Goal: Obtain resource: Obtain resource

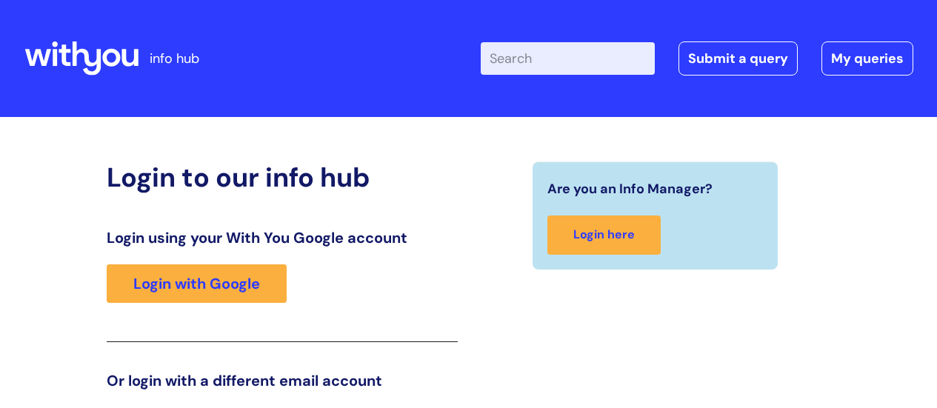
scroll to position [226, 0]
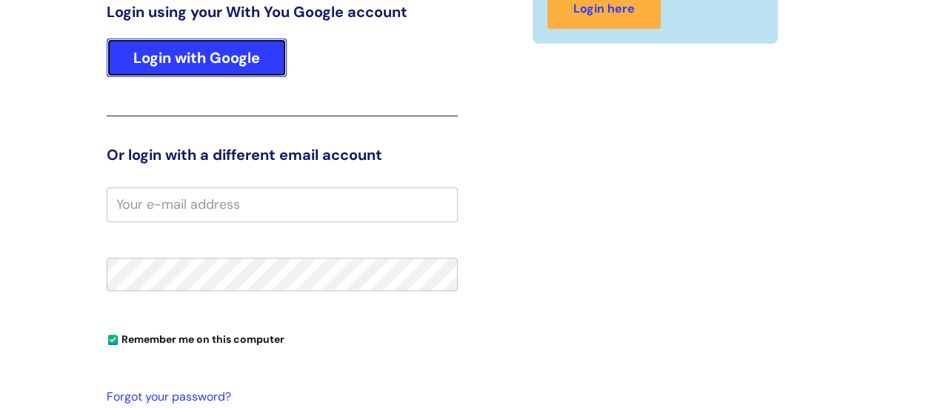
click at [240, 63] on link "Login with Google" at bounding box center [197, 57] width 180 height 38
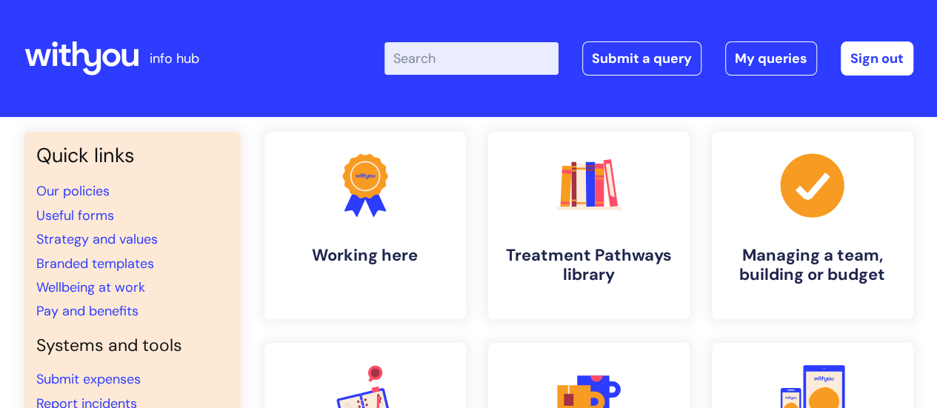
click at [440, 60] on input "Enter your search term here..." at bounding box center [471, 58] width 174 height 33
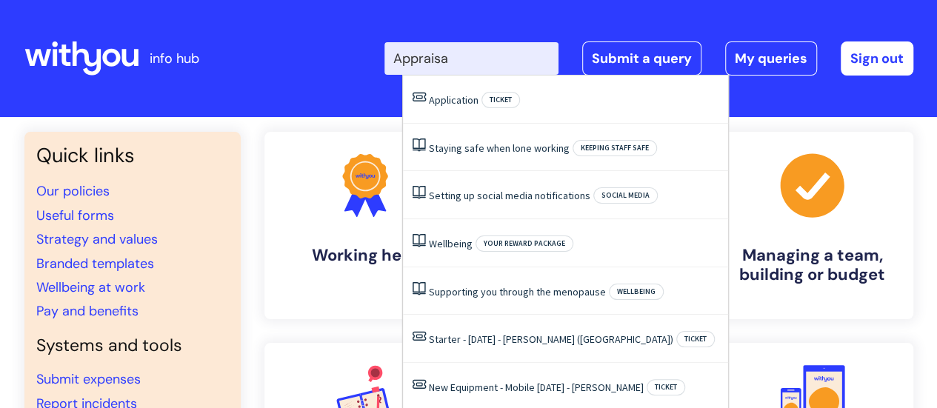
type input "Appraisal"
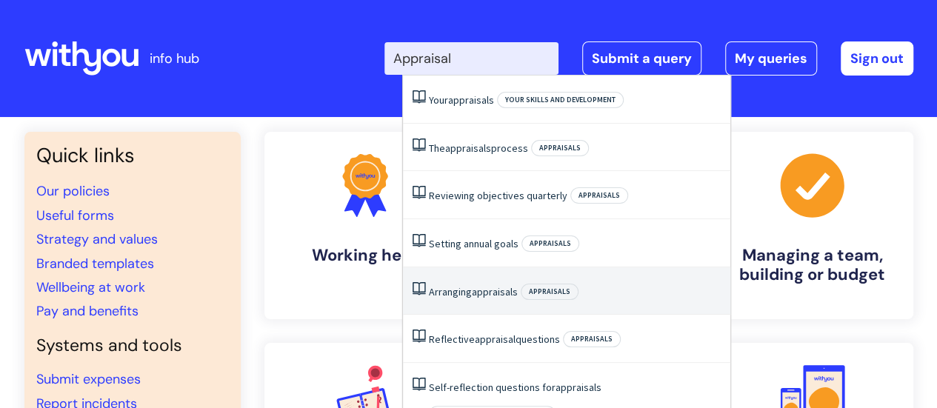
click at [508, 289] on span "appraisals" at bounding box center [495, 291] width 46 height 13
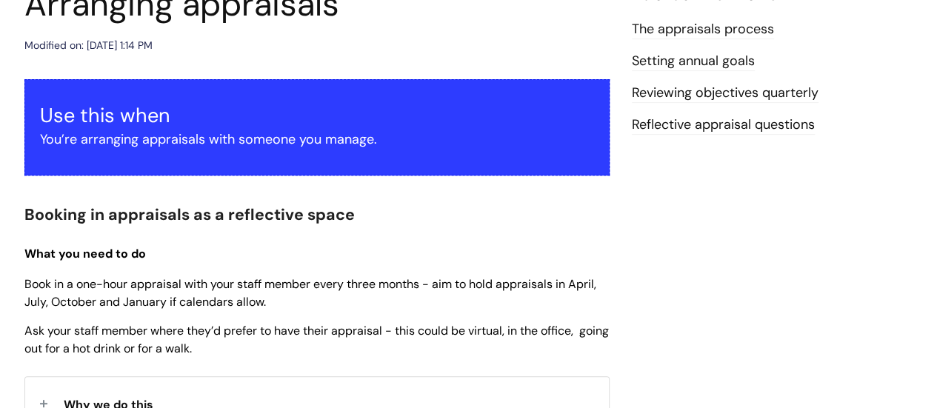
scroll to position [275, 0]
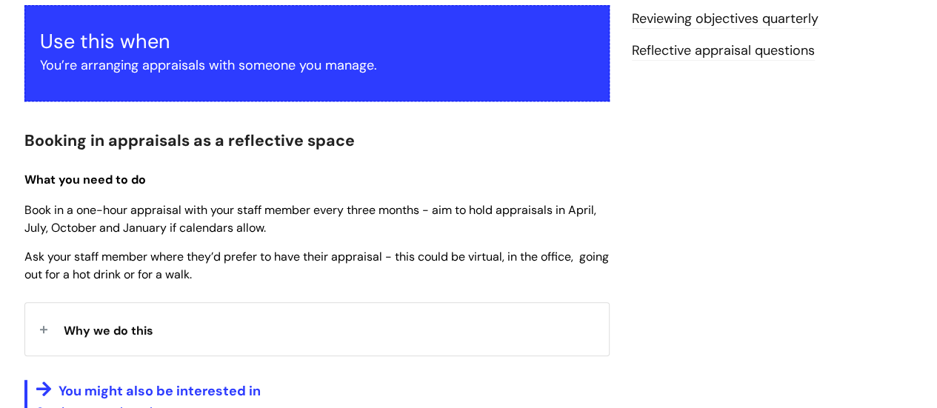
click at [132, 328] on span "Why we do this" at bounding box center [109, 331] width 90 height 16
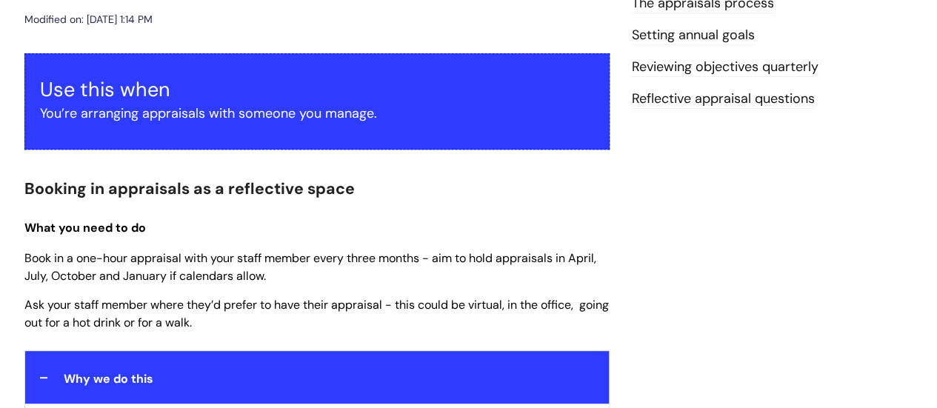
scroll to position [0, 0]
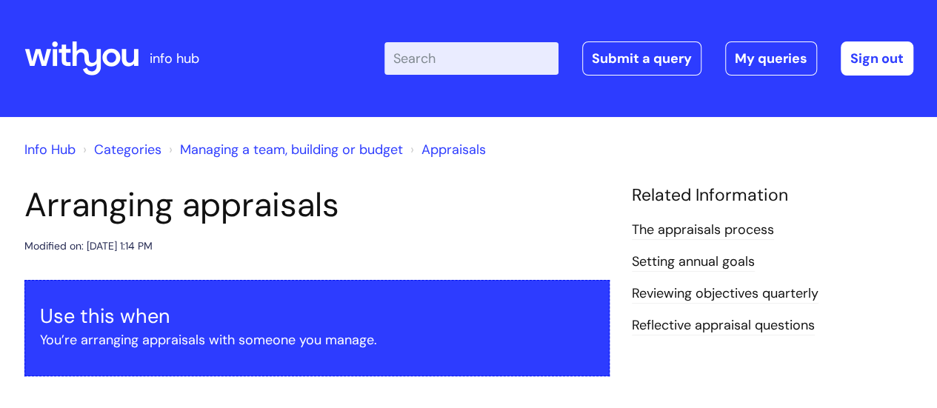
click at [474, 68] on input "Enter your search term here..." at bounding box center [471, 58] width 174 height 33
click at [458, 143] on link "Appraisals" at bounding box center [453, 150] width 64 height 18
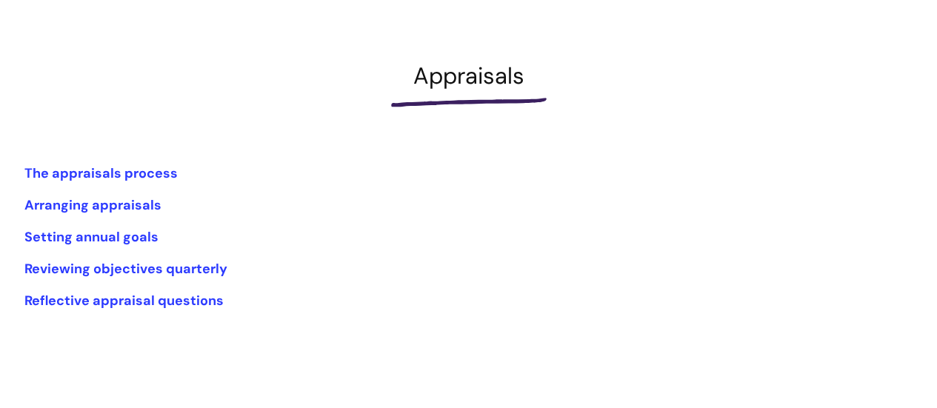
scroll to position [148, 0]
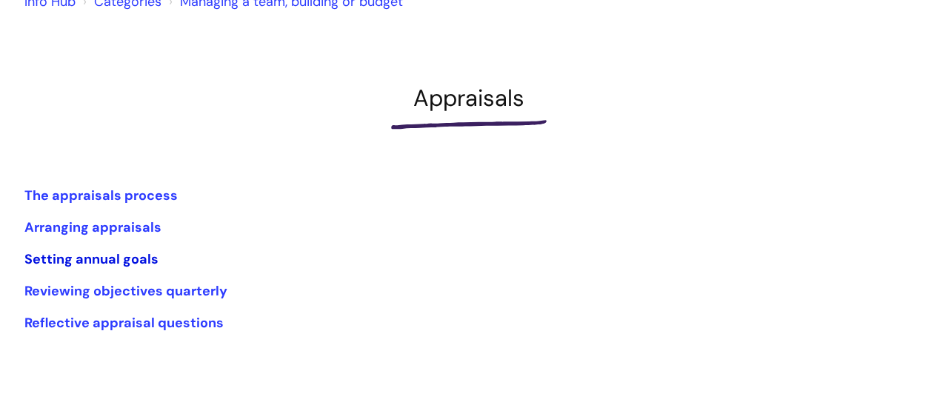
click at [111, 253] on link "Setting annual goals" at bounding box center [91, 259] width 134 height 18
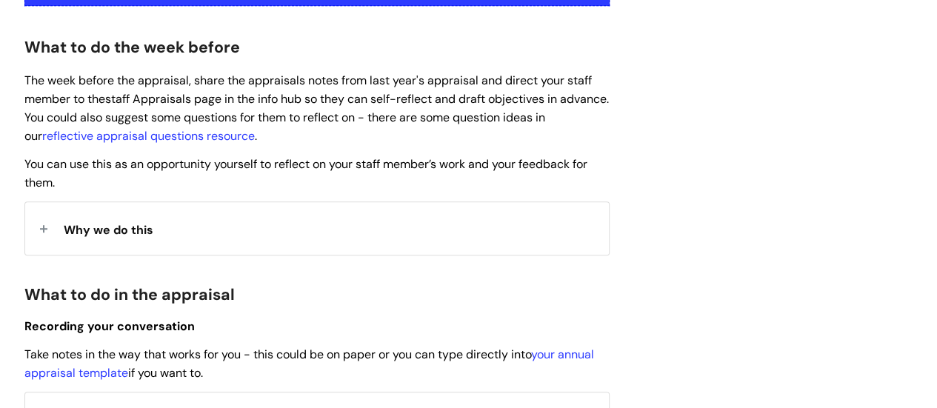
scroll to position [444, 0]
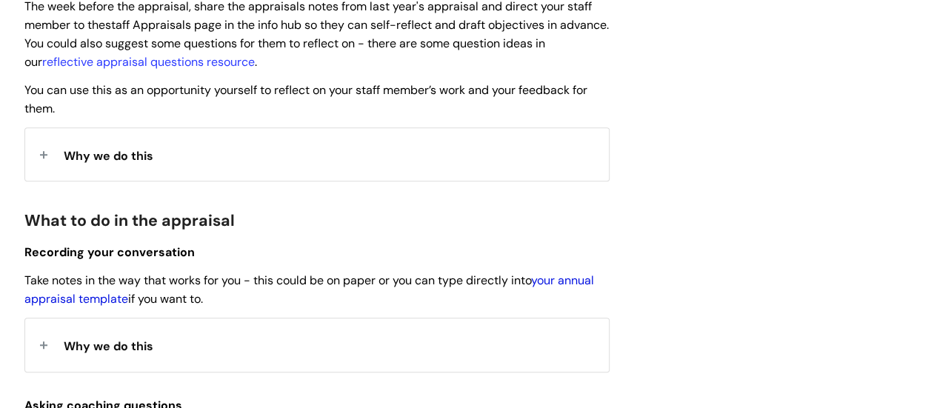
click at [572, 283] on link "your annual appraisal template" at bounding box center [308, 289] width 569 height 34
